Goal: Check status: Check status

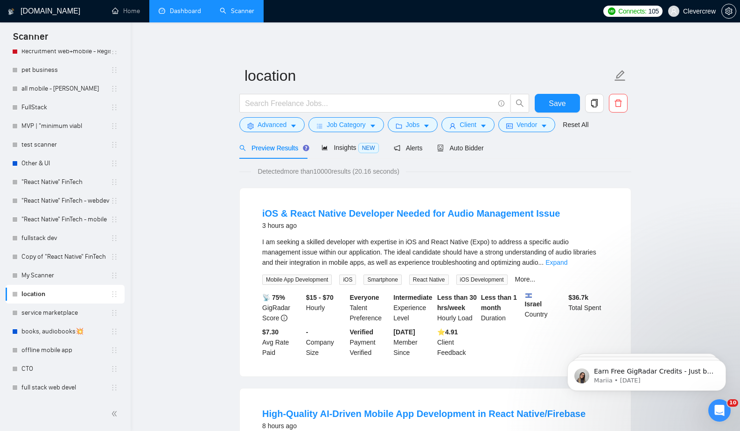
click at [182, 15] on link "Dashboard" at bounding box center [180, 11] width 42 height 8
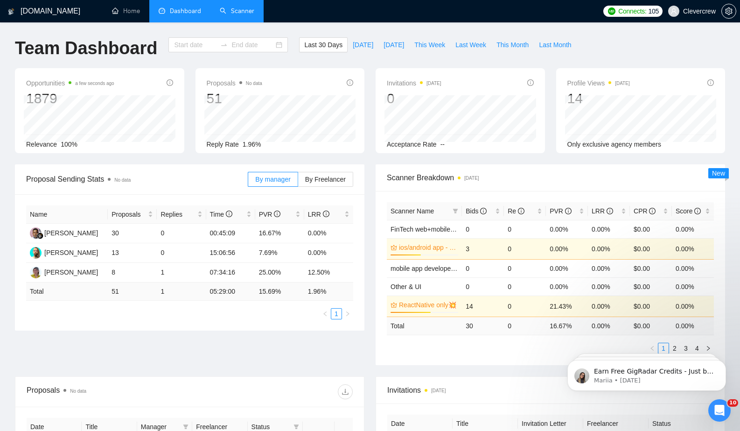
type input "[DATE]"
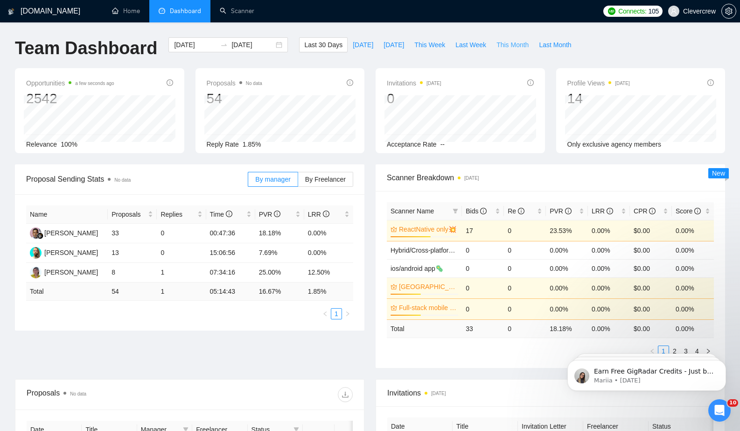
click at [516, 45] on span "This Month" at bounding box center [513, 45] width 32 height 10
type input "[DATE]"
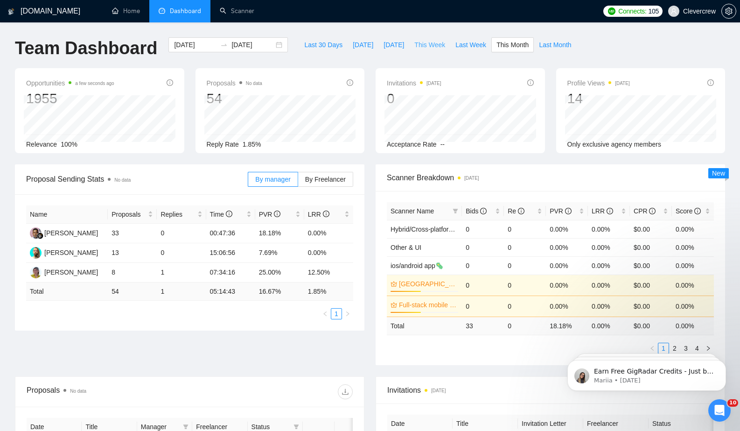
click at [427, 47] on span "This Week" at bounding box center [429, 45] width 31 height 10
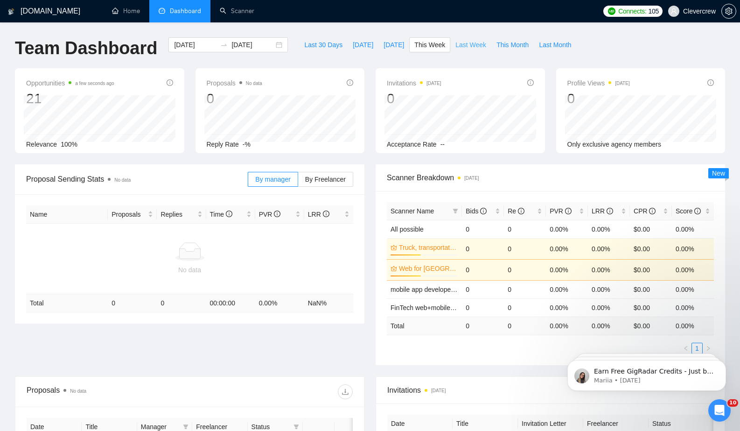
click at [479, 43] on span "Last Week" at bounding box center [470, 45] width 31 height 10
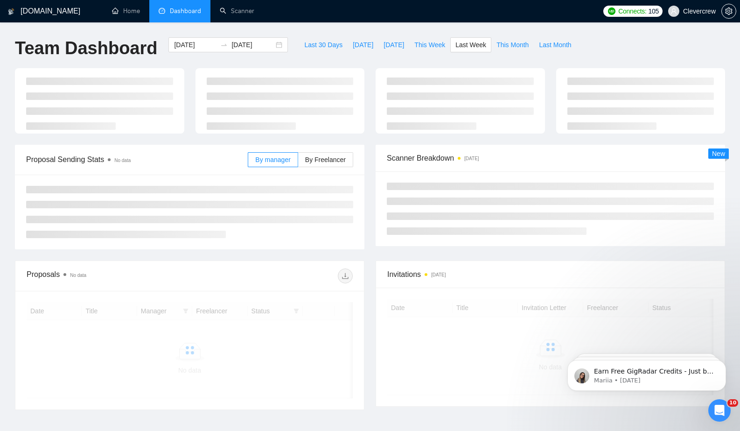
type input "[DATE]"
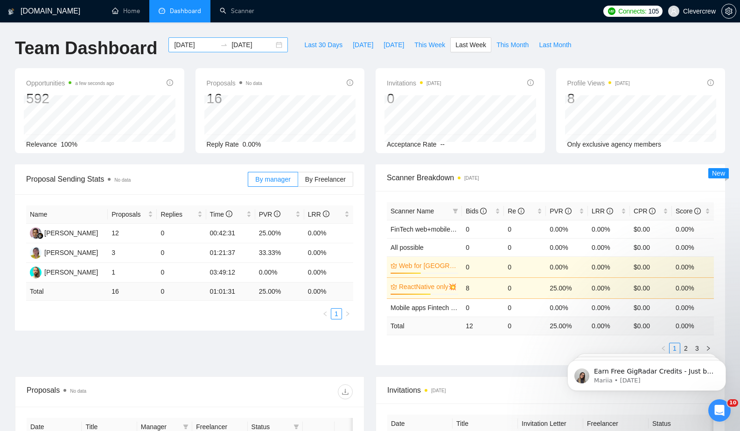
click at [268, 46] on div "[DATE] [DATE]" at bounding box center [227, 44] width 119 height 15
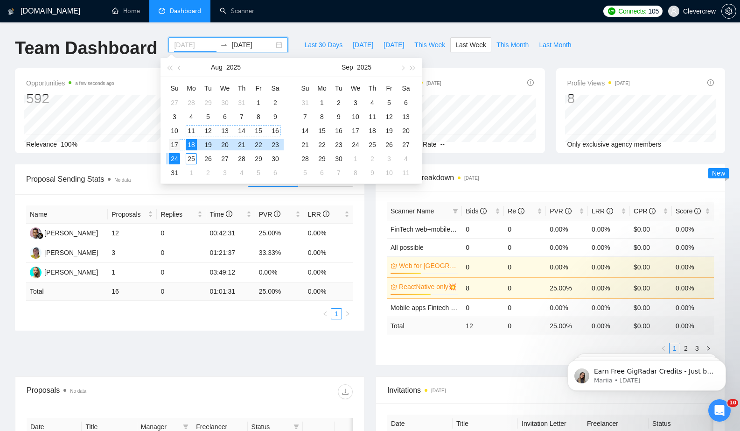
type input "[DATE]"
click at [172, 147] on div "17" at bounding box center [174, 144] width 11 height 11
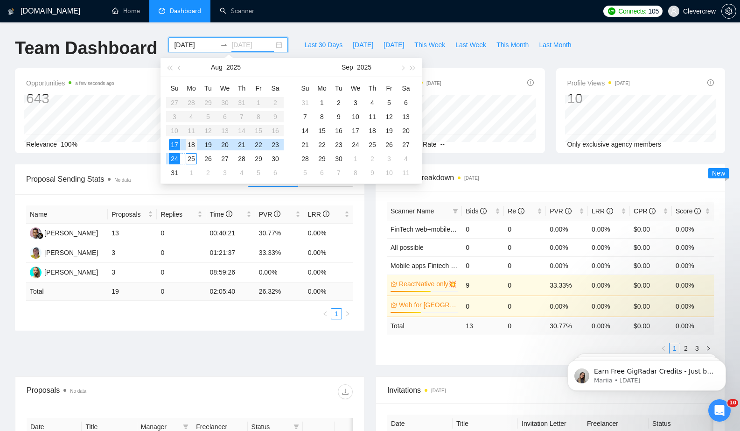
type input "[DATE]"
click at [188, 147] on div "18" at bounding box center [191, 144] width 11 height 11
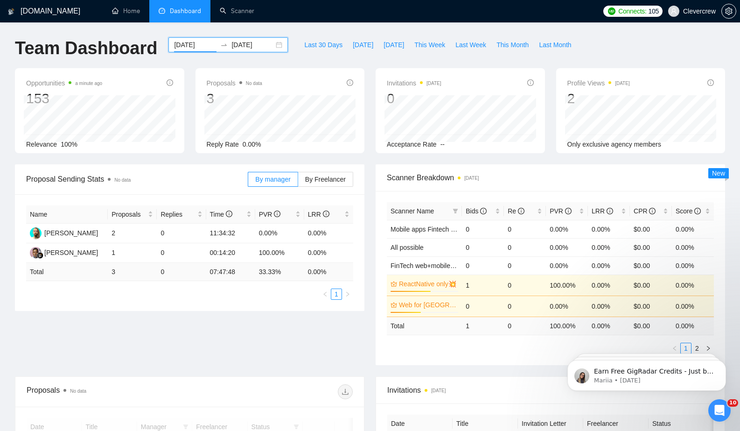
click at [182, 44] on input "[DATE]" at bounding box center [195, 45] width 42 height 10
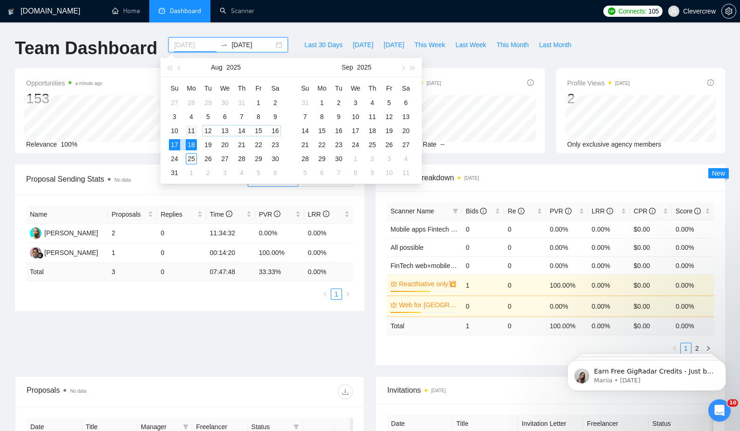
type input "[DATE]"
click at [192, 128] on div "11" at bounding box center [191, 130] width 11 height 11
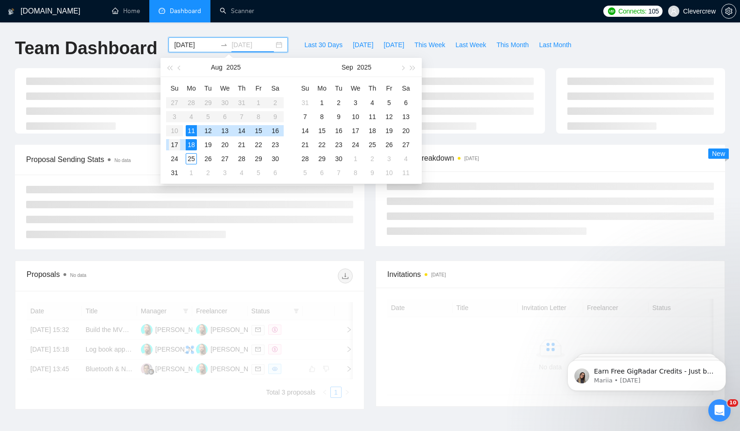
type input "[DATE]"
click at [177, 144] on div "17" at bounding box center [174, 144] width 11 height 11
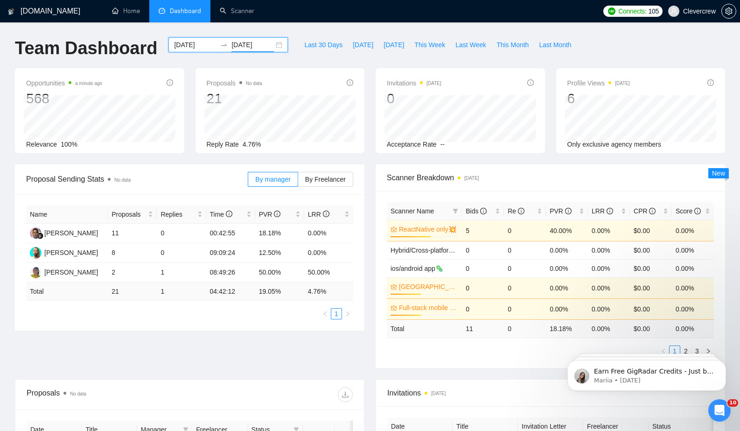
click at [186, 45] on input "[DATE]" at bounding box center [195, 45] width 42 height 10
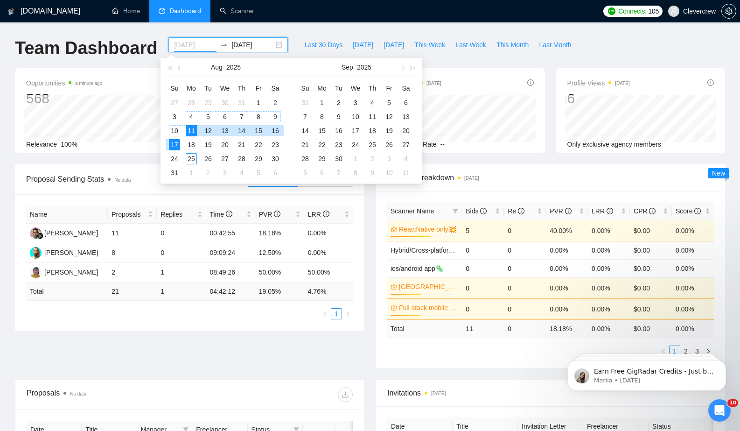
type input "[DATE]"
click at [191, 117] on div "4" at bounding box center [191, 116] width 11 height 11
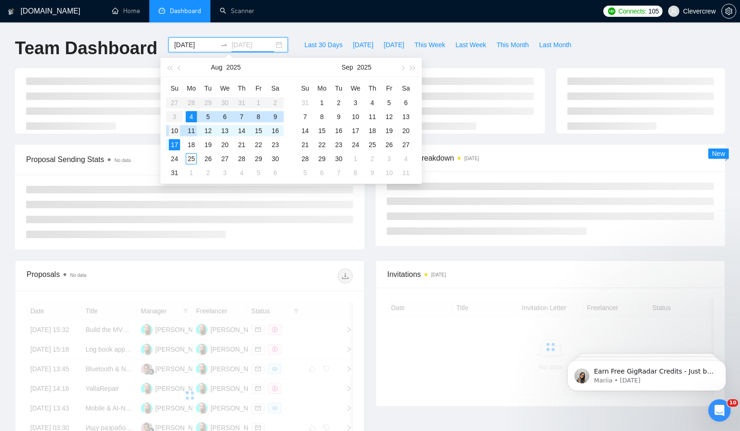
type input "[DATE]"
click at [180, 129] on div "10" at bounding box center [174, 130] width 11 height 11
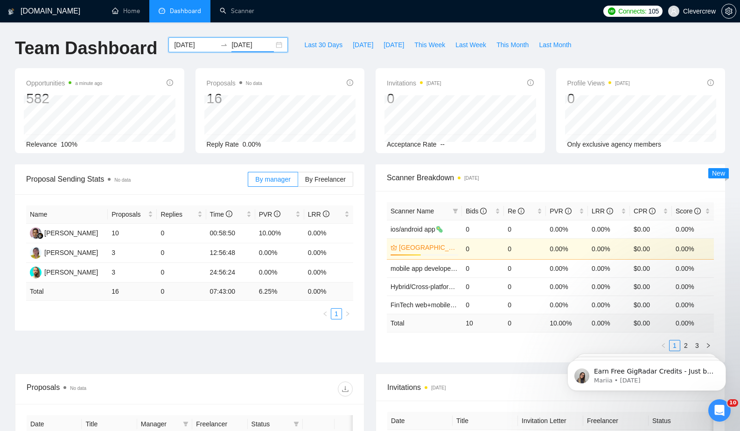
click at [267, 43] on div "[DATE] [DATE]" at bounding box center [227, 44] width 119 height 15
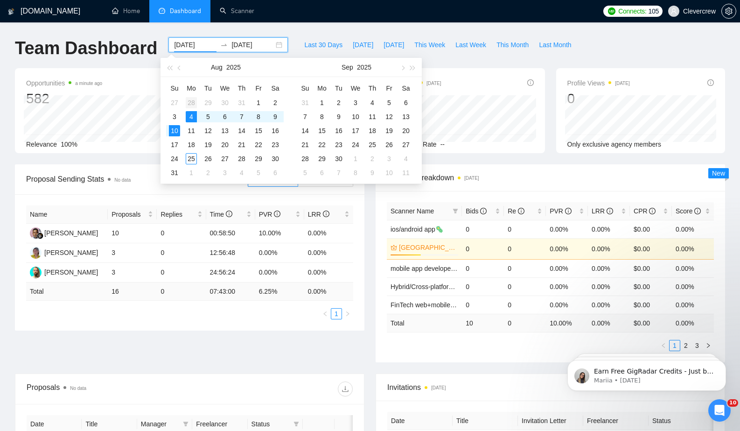
type input "[DATE]"
click at [193, 104] on div "28" at bounding box center [191, 102] width 11 height 11
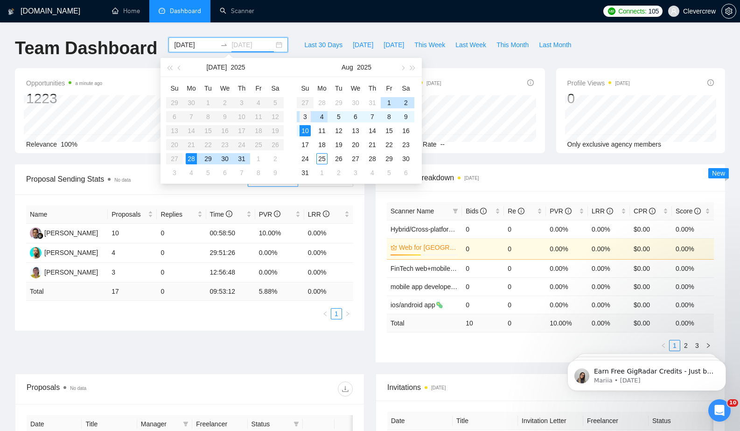
type input "[DATE]"
click at [308, 118] on div "3" at bounding box center [305, 116] width 11 height 11
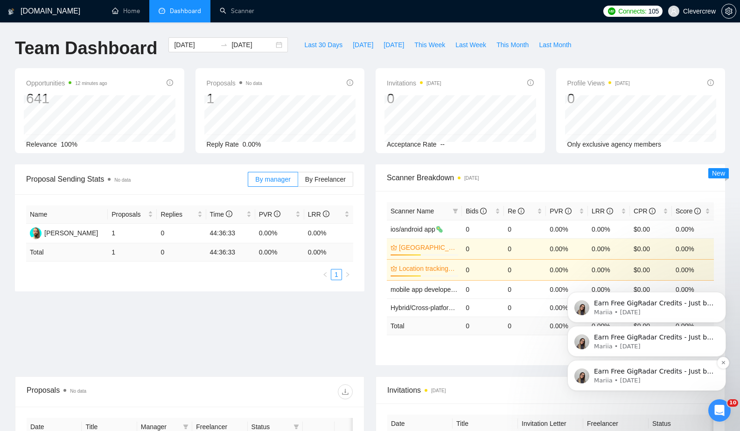
click at [684, 377] on p "Mariia • [DATE]" at bounding box center [654, 380] width 120 height 8
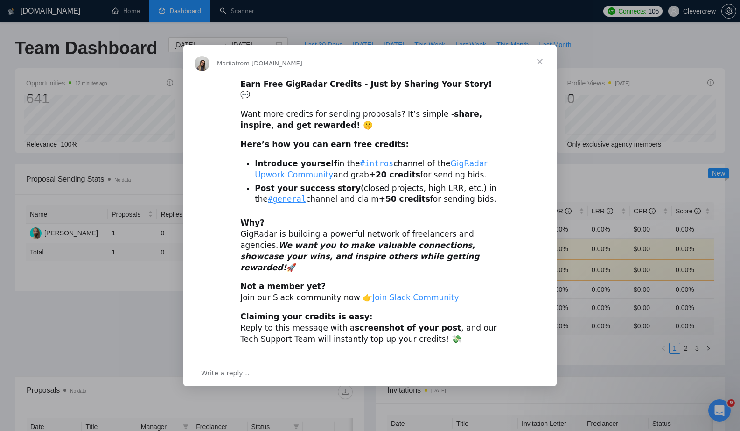
click at [542, 70] on span "Close" at bounding box center [540, 62] width 34 height 34
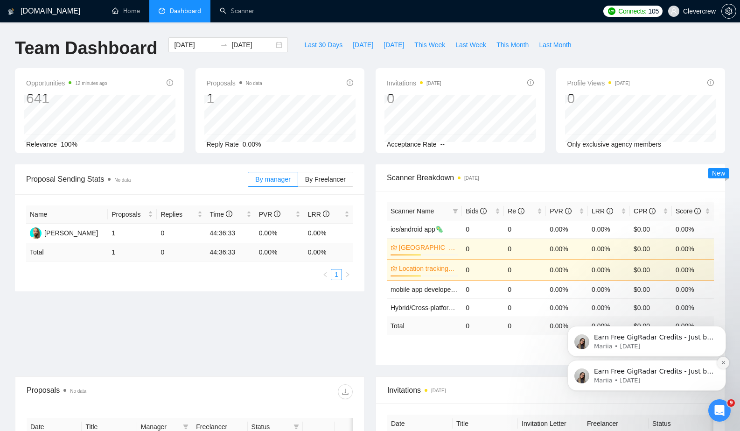
click at [721, 364] on icon "Dismiss notification" at bounding box center [723, 362] width 5 height 5
click at [720, 363] on button "Dismiss notification" at bounding box center [723, 363] width 12 height 12
